Goal: Information Seeking & Learning: Understand process/instructions

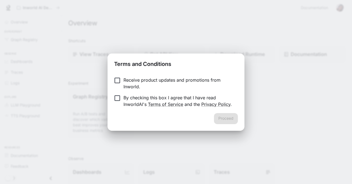
click at [202, 99] on p "By checking this box I agree that I have read InworldAI's Terms of Service and …" at bounding box center [179, 100] width 110 height 13
click at [221, 119] on button "Proceed" at bounding box center [226, 118] width 24 height 11
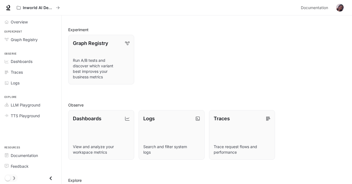
scroll to position [111, 0]
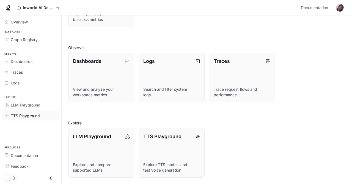
click at [42, 113] on div "TTS Playground" at bounding box center [34, 116] width 46 height 6
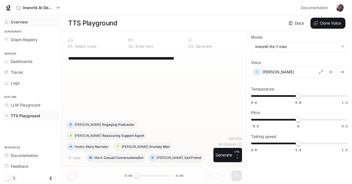
click at [33, 18] on link "Overview" at bounding box center [30, 22] width 57 height 10
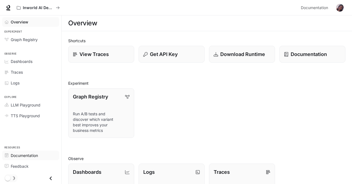
click at [23, 153] on span "Documentation" at bounding box center [24, 155] width 27 height 6
drag, startPoint x: 209, startPoint y: 160, endPoint x: 279, endPoint y: 58, distance: 124.4
click at [279, 58] on div "Shortcuts View Traces Get API Key Download Runtime Documentation Experiment Gra…" at bounding box center [207, 163] width 278 height 250
